Goal: Task Accomplishment & Management: Manage account settings

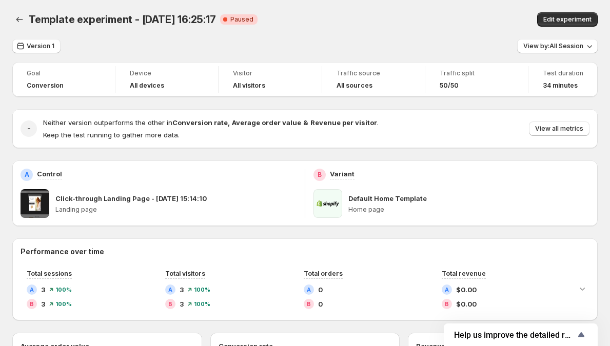
click at [328, 52] on div "Version 1 View by: All Session" at bounding box center [304, 46] width 585 height 15
click at [230, 20] on span "Paused" at bounding box center [241, 19] width 23 height 8
click at [230, 21] on span "Paused" at bounding box center [241, 19] width 23 height 8
click at [266, 22] on div "Template experiment - Aug 6, 16:25:17 Critical Complete Paused" at bounding box center [210, 19] width 362 height 14
click at [38, 45] on span "Version 1" at bounding box center [41, 46] width 28 height 8
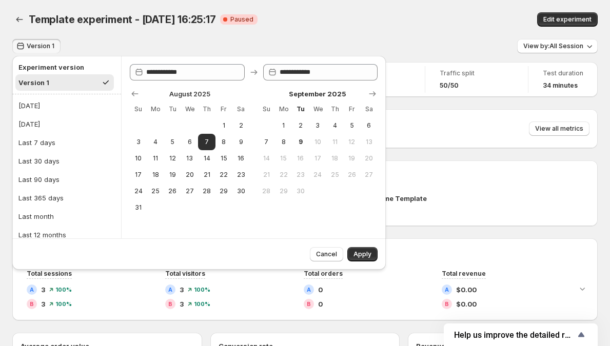
click at [36, 59] on li "Experiment version Version 1" at bounding box center [64, 75] width 98 height 32
click at [44, 47] on span "Version 1" at bounding box center [41, 46] width 28 height 8
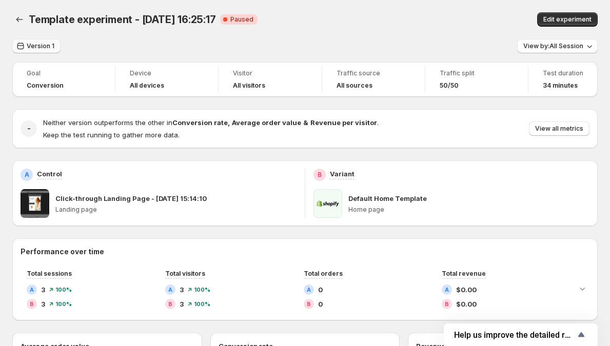
click at [44, 47] on span "Version 1" at bounding box center [41, 46] width 28 height 8
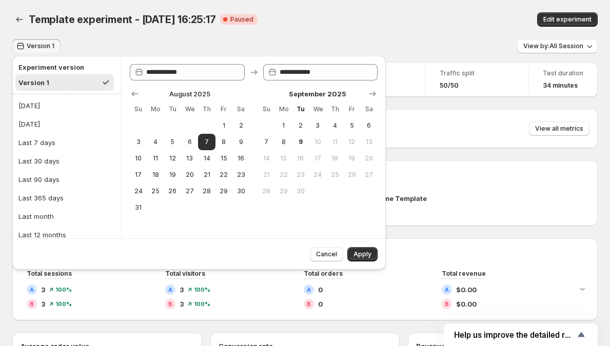
click at [41, 69] on h2 "Experiment version" at bounding box center [64, 67] width 92 height 10
click at [51, 68] on h2 "Experiment version" at bounding box center [64, 67] width 92 height 10
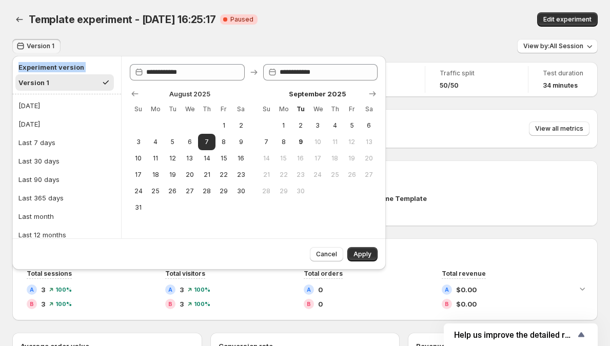
click at [51, 68] on h2 "Experiment version" at bounding box center [64, 67] width 92 height 10
click at [71, 66] on h2 "Experiment version" at bounding box center [64, 67] width 92 height 10
click at [136, 67] on icon at bounding box center [139, 72] width 10 height 10
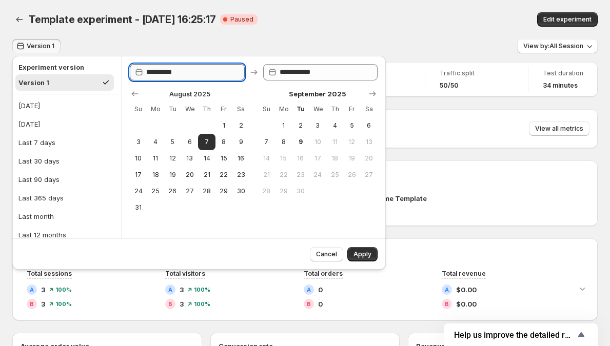
click at [155, 72] on input "**********" at bounding box center [195, 72] width 98 height 16
click at [208, 72] on input "**********" at bounding box center [195, 72] width 98 height 16
type input "**********"
click at [249, 84] on div "August 2025 Su Mo Tu We Th Fr Sa 1 2 3 4 5 6 7 8 9 10 11 12 13 14 15 16 17 18 1…" at bounding box center [250, 148] width 256 height 135
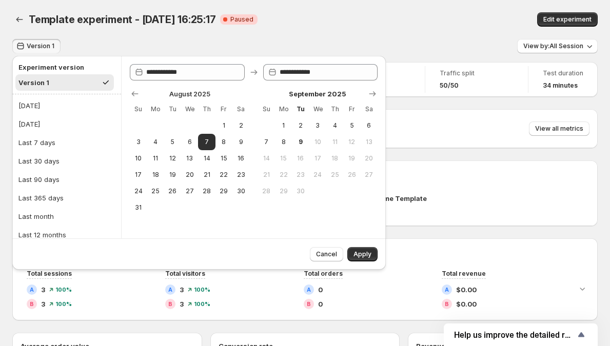
click at [249, 73] on icon at bounding box center [254, 72] width 10 height 10
click at [253, 83] on div "August 2025 Su Mo Tu We Th Fr Sa 1 2 3 4 5 6 7 8 9 10 11 12 13 14 15 16 17 18 1…" at bounding box center [250, 148] width 256 height 135
drag, startPoint x: 140, startPoint y: 93, endPoint x: 147, endPoint y: 92, distance: 6.7
click at [147, 92] on div at bounding box center [254, 94] width 248 height 10
click at [171, 93] on div at bounding box center [254, 94] width 248 height 10
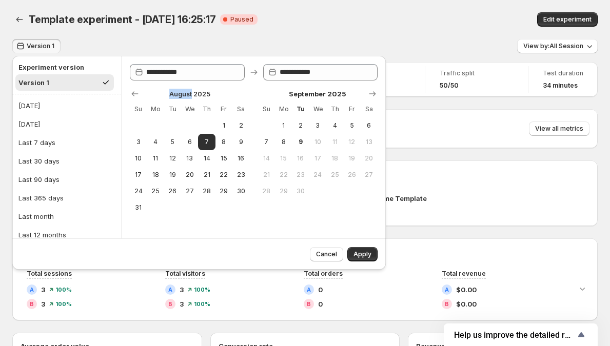
click at [171, 93] on div at bounding box center [254, 94] width 248 height 10
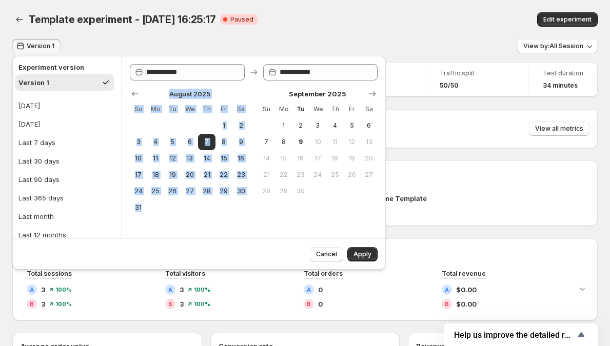
click at [171, 93] on div at bounding box center [254, 94] width 248 height 10
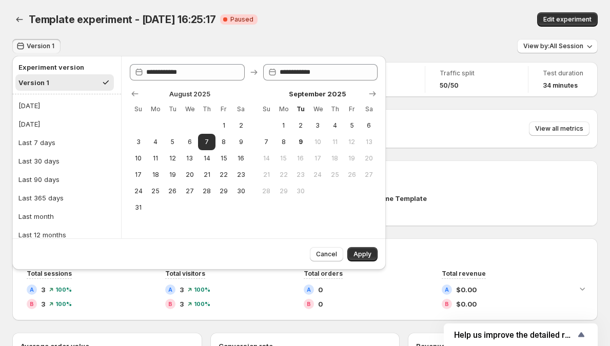
click at [207, 92] on div at bounding box center [254, 94] width 248 height 10
click at [20, 43] on icon "button" at bounding box center [20, 46] width 10 height 10
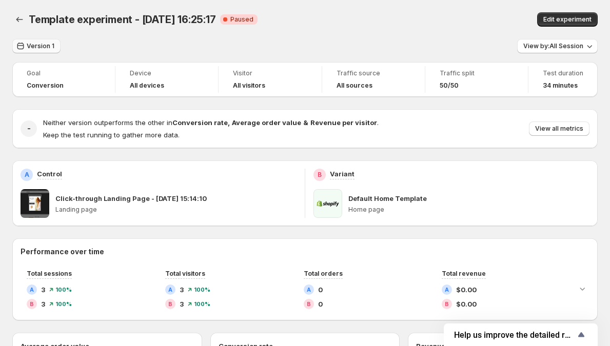
click at [21, 39] on button "Version 1" at bounding box center [36, 46] width 48 height 14
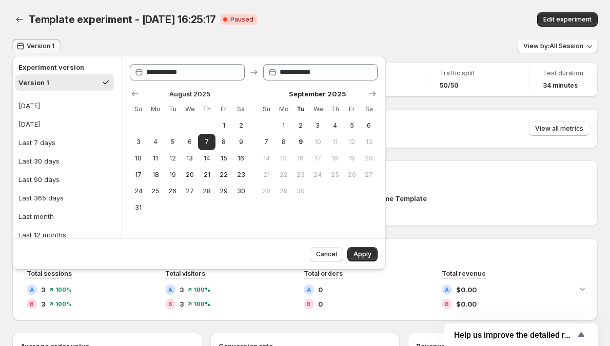
click at [27, 41] on button "Version 1" at bounding box center [36, 46] width 48 height 14
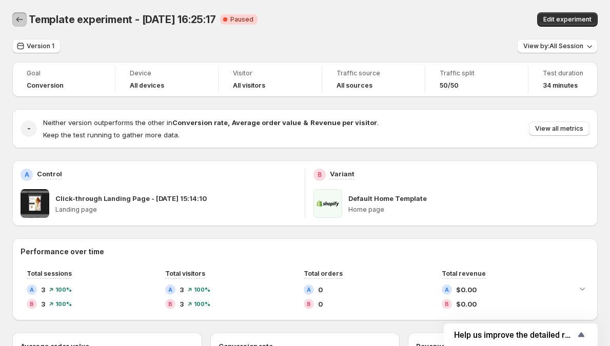
drag, startPoint x: 23, startPoint y: 23, endPoint x: 42, endPoint y: 31, distance: 20.2
click at [38, 33] on div "Template experiment - Aug 6, 16:25:17. This page is ready Template experiment -…" at bounding box center [304, 19] width 585 height 39
click at [48, 22] on span "Template experiment - [DATE] 16:25:17" at bounding box center [122, 19] width 187 height 12
click at [102, 22] on span "Template experiment - [DATE] 16:25:17" at bounding box center [122, 19] width 187 height 12
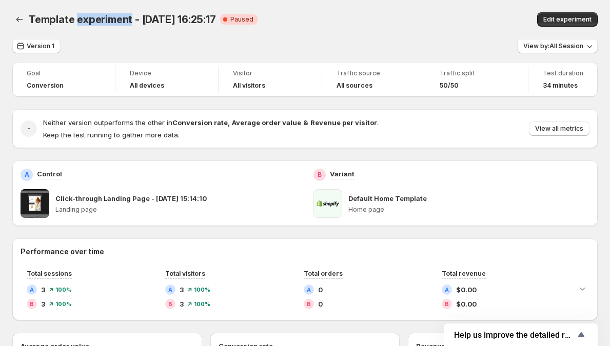
click at [102, 22] on span "Template experiment - [DATE] 16:25:17" at bounding box center [122, 19] width 187 height 12
click at [153, 18] on span "Template experiment - [DATE] 16:25:17" at bounding box center [122, 19] width 187 height 12
click at [182, 19] on span "Template experiment - [DATE] 16:25:17" at bounding box center [122, 19] width 187 height 12
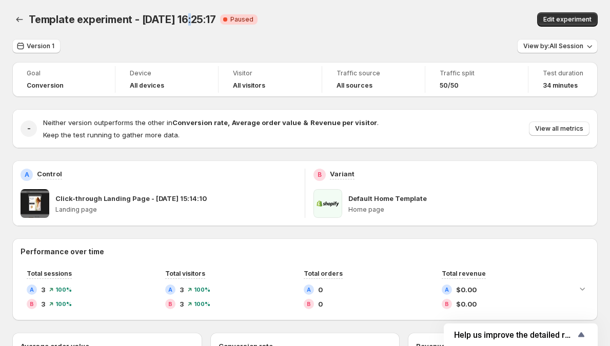
click at [181, 19] on span "Template experiment - [DATE] 16:25:17" at bounding box center [122, 19] width 187 height 12
click at [202, 19] on span "Template experiment - [DATE] 16:25:17" at bounding box center [122, 19] width 187 height 12
click at [191, 19] on span "Template experiment - [DATE] 16:25:17" at bounding box center [122, 19] width 187 height 12
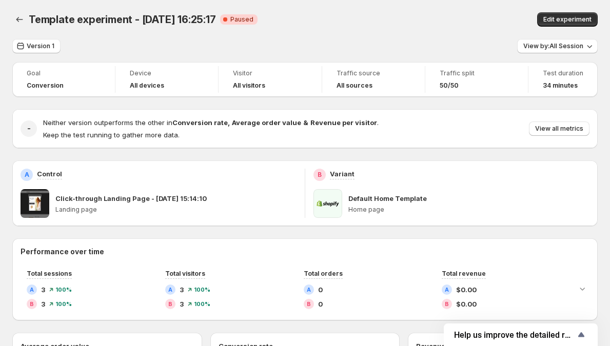
click at [201, 19] on span "Template experiment - [DATE] 16:25:17" at bounding box center [122, 19] width 187 height 12
click at [199, 20] on span "Template experiment - [DATE] 16:25:17" at bounding box center [122, 19] width 187 height 12
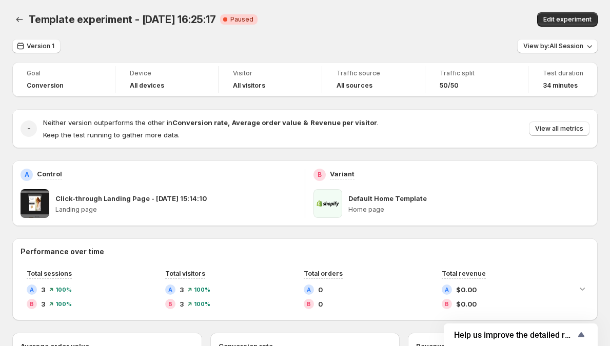
click at [182, 21] on span "Template experiment - [DATE] 16:25:17" at bounding box center [122, 19] width 187 height 12
click at [173, 30] on div "Template experiment - Aug 6, 16:25:17. This page is ready Template experiment -…" at bounding box center [304, 19] width 585 height 39
